Goal: Information Seeking & Learning: Find specific fact

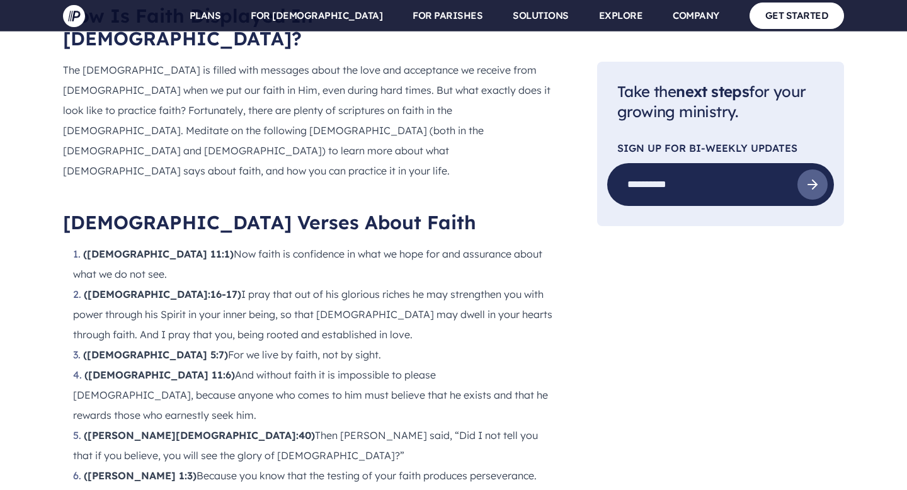
scroll to position [1216, 0]
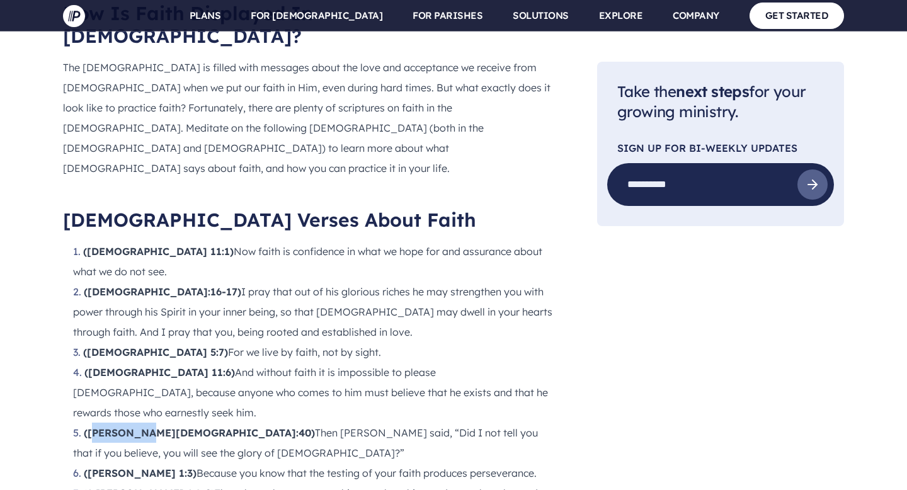
drag, startPoint x: 91, startPoint y: 295, endPoint x: 144, endPoint y: 297, distance: 52.9
click at [144, 426] on strong "([PERSON_NAME][DEMOGRAPHIC_DATA]:40)" at bounding box center [199, 432] width 231 height 13
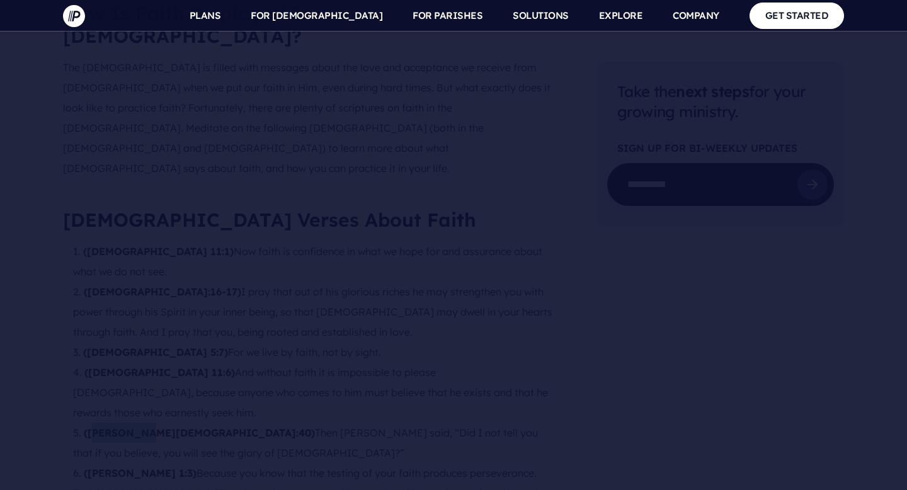
copy strong "ohn 11:40"
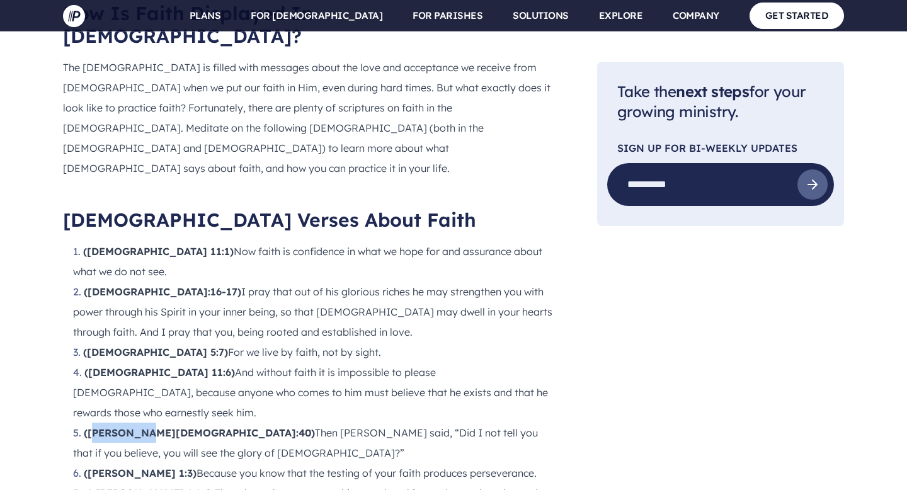
drag, startPoint x: 83, startPoint y: 336, endPoint x: 332, endPoint y: 377, distance: 252.2
drag, startPoint x: 89, startPoint y: 335, endPoint x: 151, endPoint y: 337, distance: 62.4
click at [151, 487] on strong "(1 [PERSON_NAME] 1:8-9)" at bounding box center [149, 493] width 132 height 13
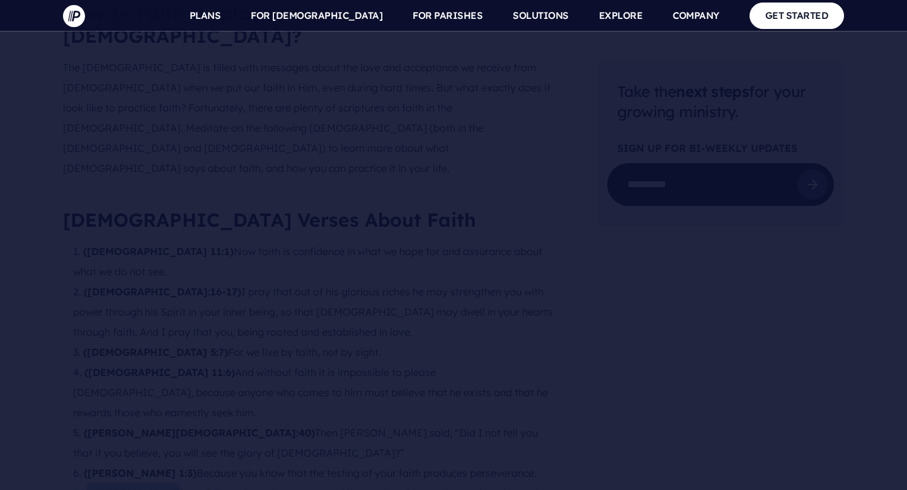
copy strong "1 [PERSON_NAME] 1:8-9)"
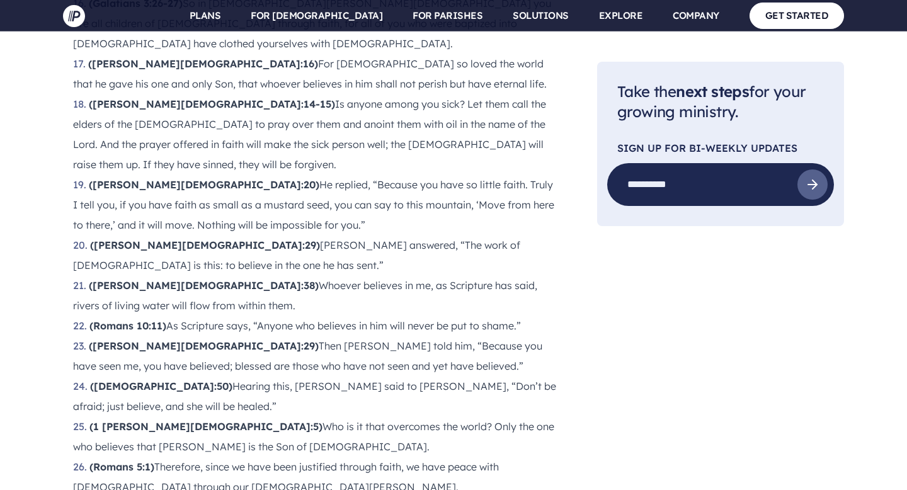
scroll to position [2122, 0]
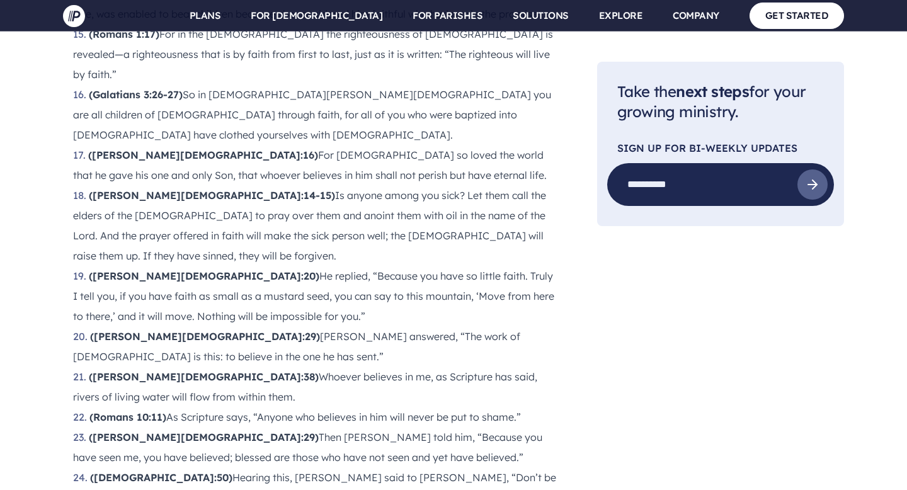
scroll to position [1997, 0]
drag, startPoint x: 96, startPoint y: 160, endPoint x: 164, endPoint y: 156, distance: 67.5
click at [164, 411] on strong "(Romans 10:11)" at bounding box center [127, 417] width 77 height 13
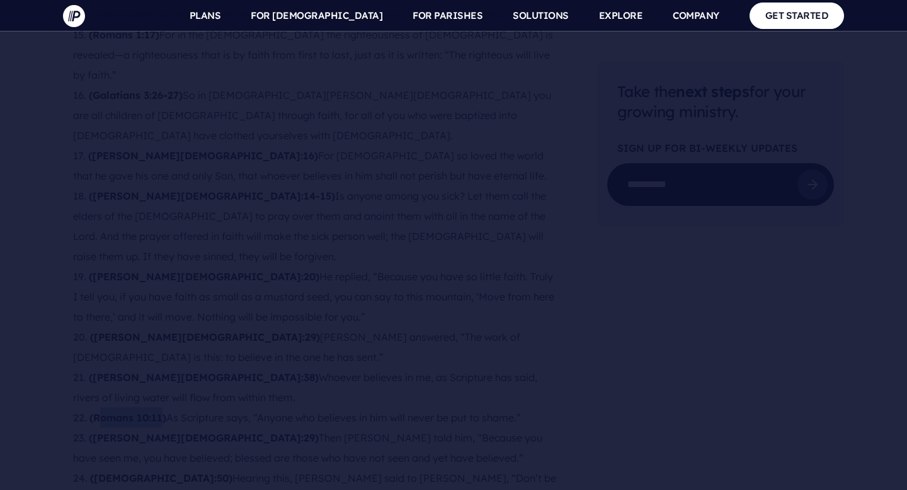
copy strong "[PERSON_NAME] 10:11"
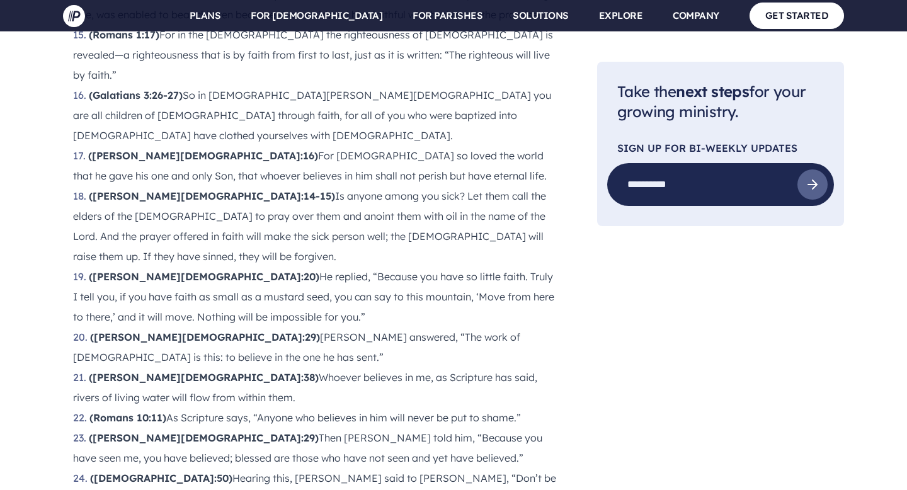
click at [899, 300] on main "Pushpay Blog Communications 30 [DEMOGRAPHIC_DATA] Verses About Faith – Scriptur…" at bounding box center [453, 21] width 907 height 3910
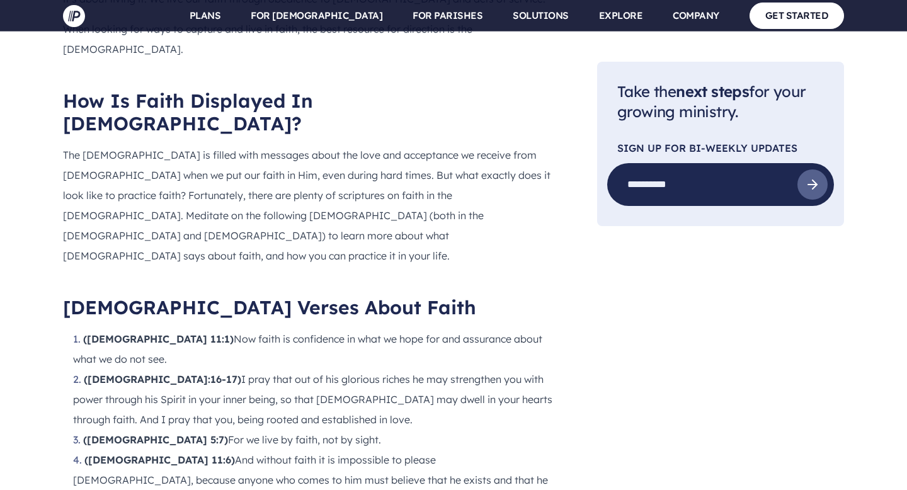
scroll to position [1115, 0]
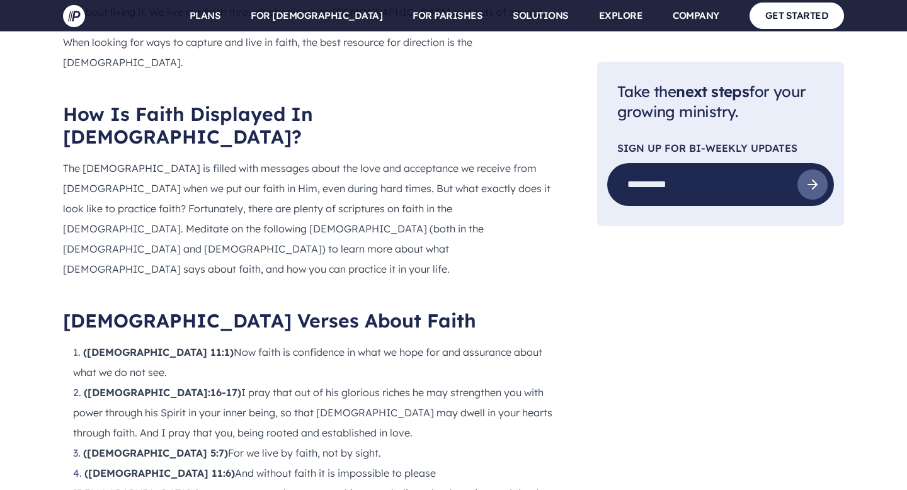
drag, startPoint x: 90, startPoint y: 416, endPoint x: 140, endPoint y: 417, distance: 49.8
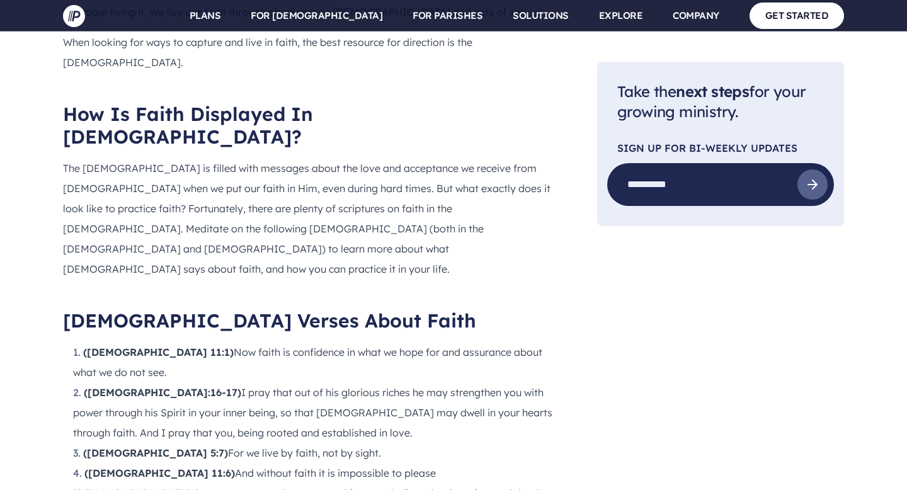
copy strong "[PERSON_NAME] 1:3)"
